Goal: Task Accomplishment & Management: Complete application form

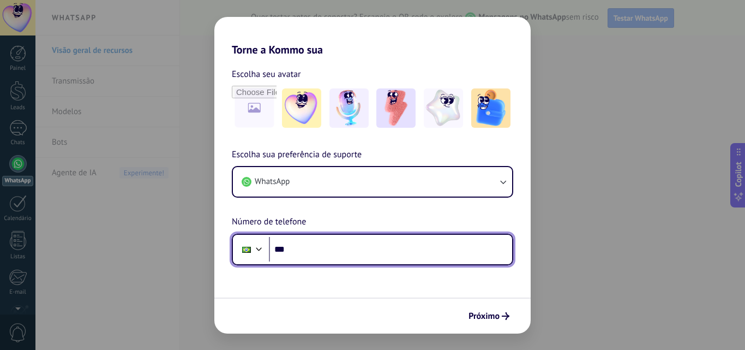
click at [309, 252] on input "***" at bounding box center [390, 249] width 243 height 25
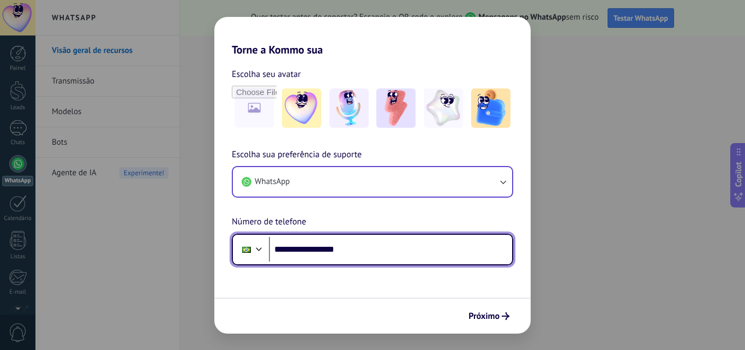
type input "**********"
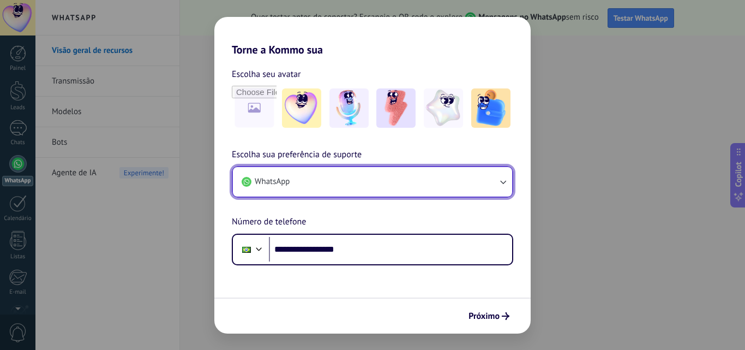
click at [347, 185] on button "WhatsApp" at bounding box center [372, 181] width 279 height 29
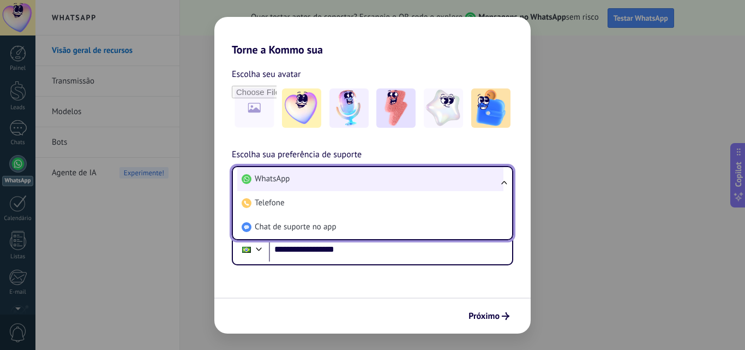
click at [380, 184] on li "WhatsApp" at bounding box center [370, 179] width 266 height 24
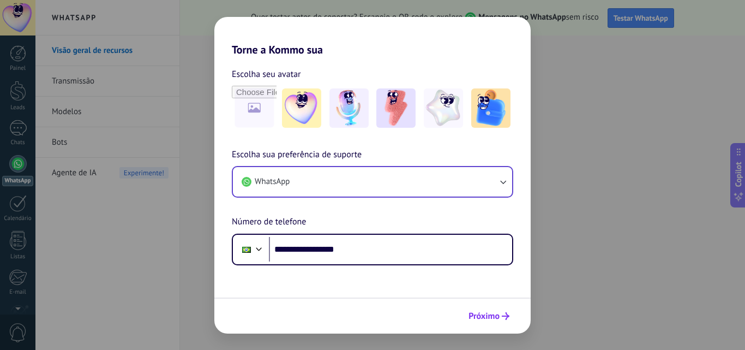
click at [499, 314] on span "Próximo" at bounding box center [488, 316] width 41 height 8
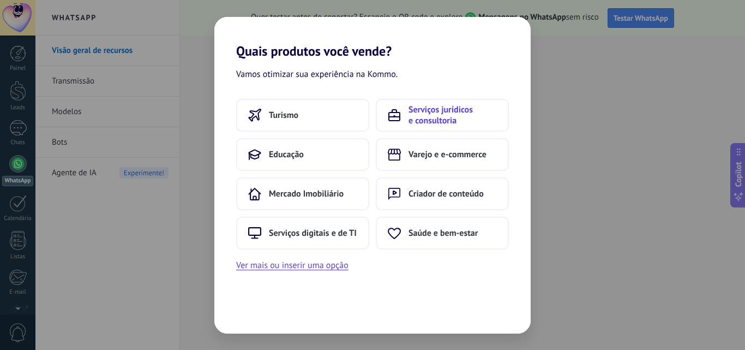
click at [421, 125] on span "Serviços jurídicos e consultoria" at bounding box center [452, 115] width 88 height 22
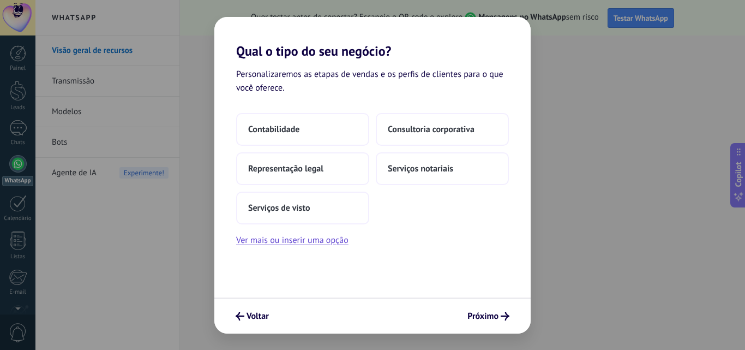
click at [496, 328] on div "Voltar Próximo" at bounding box center [372, 315] width 316 height 36
click at [496, 315] on span "Próximo" at bounding box center [482, 316] width 31 height 8
click at [323, 168] on button "Representação legal" at bounding box center [302, 168] width 133 height 33
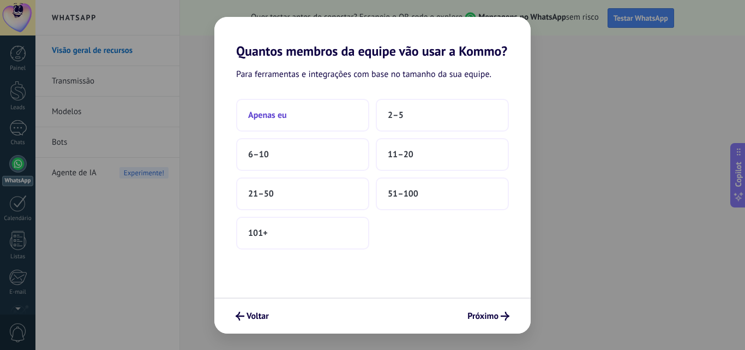
click at [341, 123] on button "Apenas eu" at bounding box center [302, 115] width 133 height 33
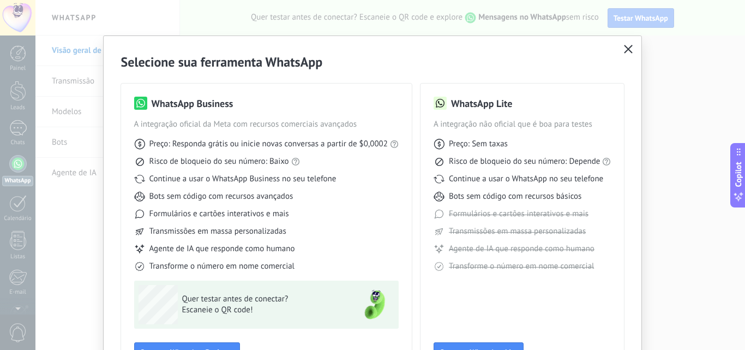
click at [628, 45] on button "button" at bounding box center [628, 49] width 14 height 15
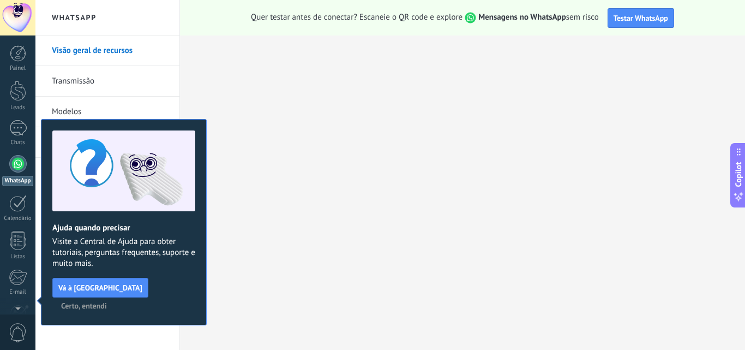
click at [107, 302] on span "Certo, entendi" at bounding box center [84, 306] width 46 height 8
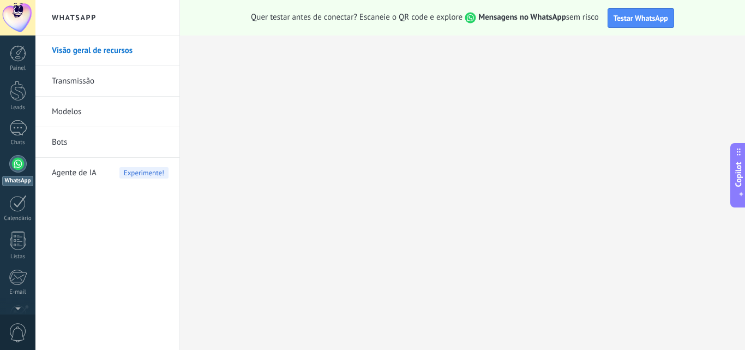
click at [100, 50] on link "Visão geral de recursos" at bounding box center [110, 50] width 117 height 31
